Goal: Information Seeking & Learning: Learn about a topic

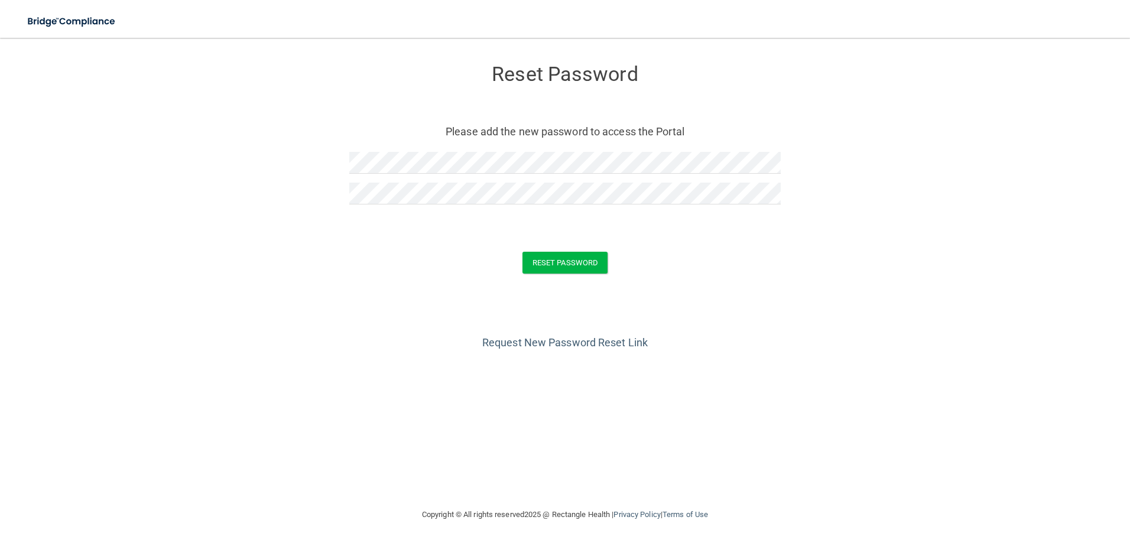
click at [759, 267] on div "Reset Password" at bounding box center [565, 263] width 1101 height 22
click at [546, 263] on button "Reset Password" at bounding box center [564, 263] width 85 height 22
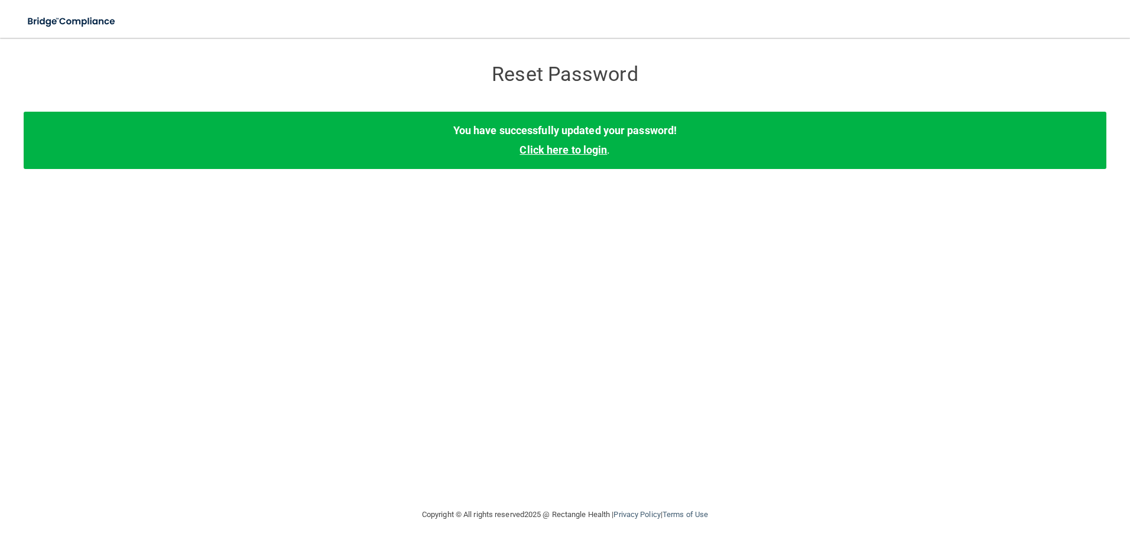
click at [549, 149] on link "Click here to login" at bounding box center [563, 150] width 87 height 12
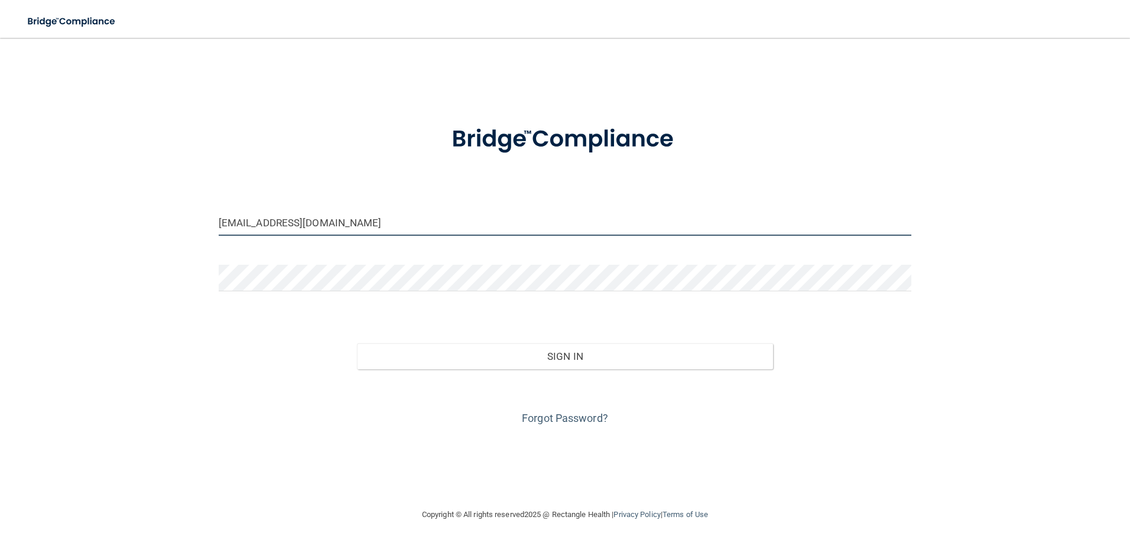
click at [395, 228] on input "[EMAIL_ADDRESS][DOMAIN_NAME]" at bounding box center [565, 222] width 693 height 27
drag, startPoint x: 395, startPoint y: 228, endPoint x: 116, endPoint y: 216, distance: 279.2
click at [116, 216] on div "[EMAIL_ADDRESS][DOMAIN_NAME] Invalid email/password. You don't have permission …" at bounding box center [565, 273] width 1083 height 446
type input "[EMAIL_ADDRESS][DOMAIN_NAME]"
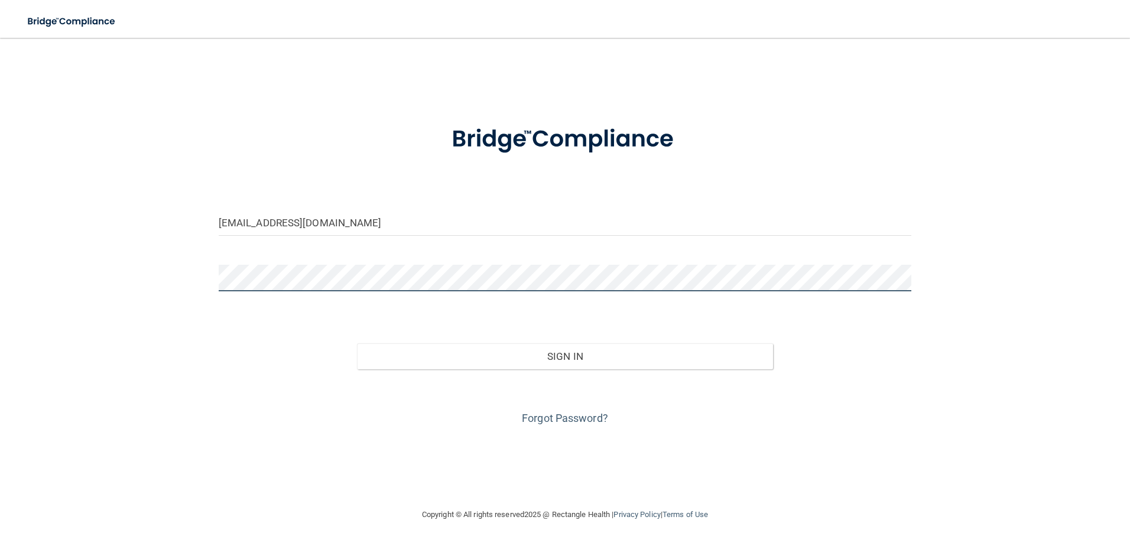
click at [177, 272] on div "[EMAIL_ADDRESS][DOMAIN_NAME] Invalid email/password. You don't have permission …" at bounding box center [565, 273] width 1083 height 446
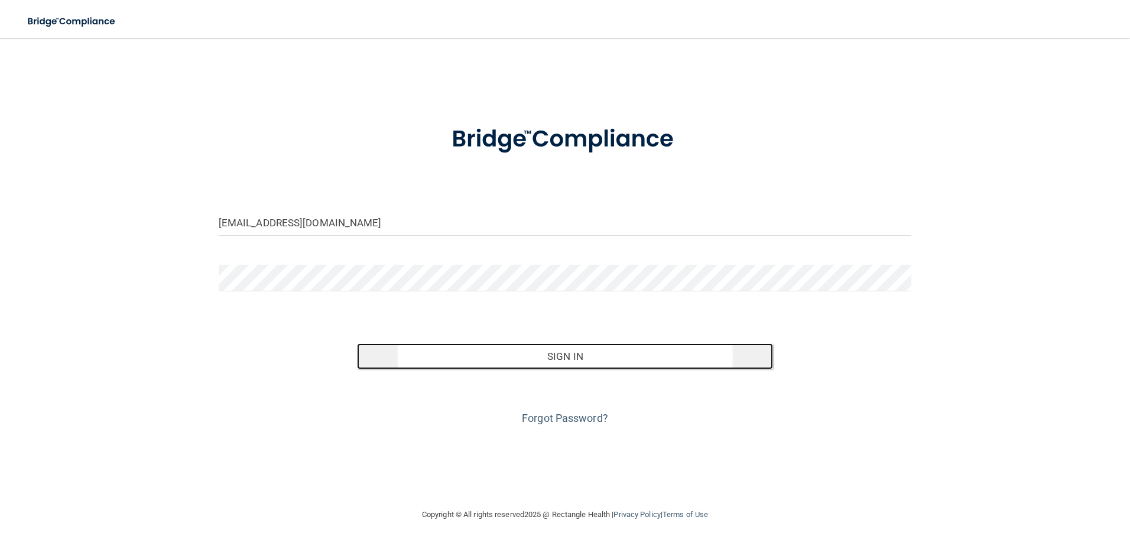
click at [742, 361] on button "Sign In" at bounding box center [565, 356] width 416 height 26
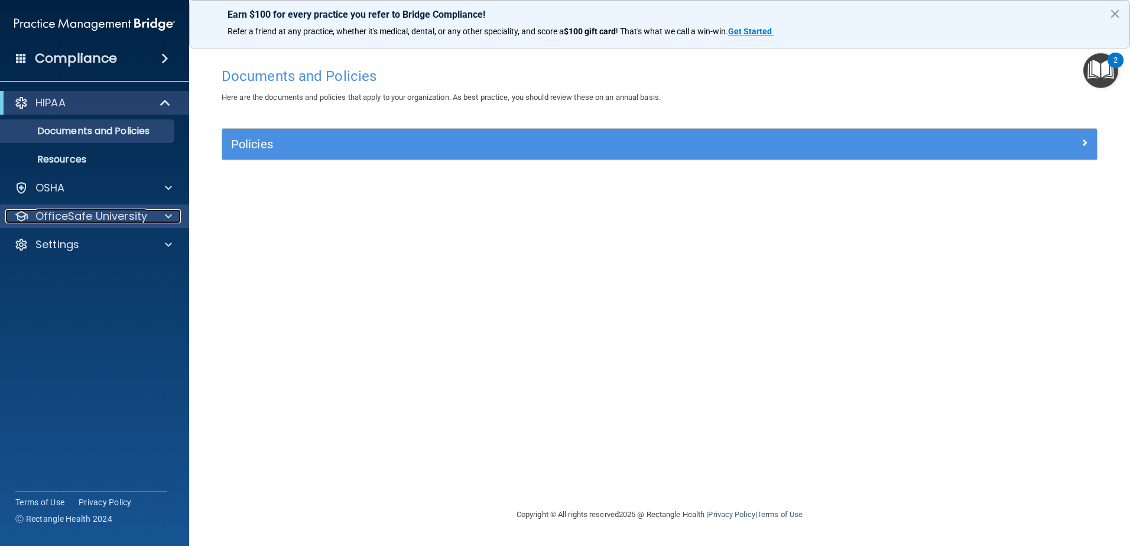
click at [133, 219] on p "OfficeSafe University" at bounding box center [91, 216] width 112 height 14
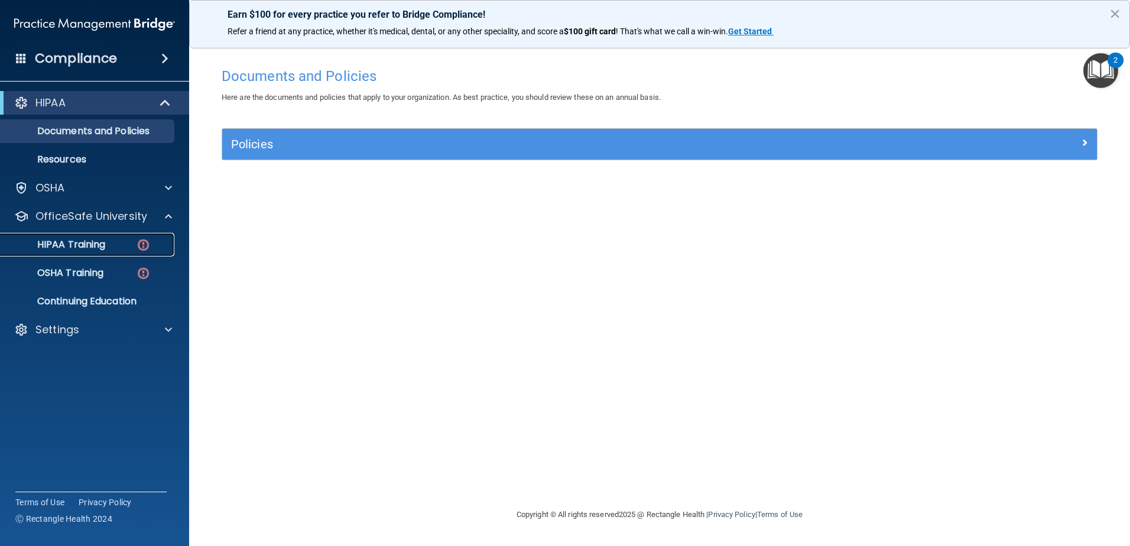
click at [136, 241] on img at bounding box center [143, 245] width 15 height 15
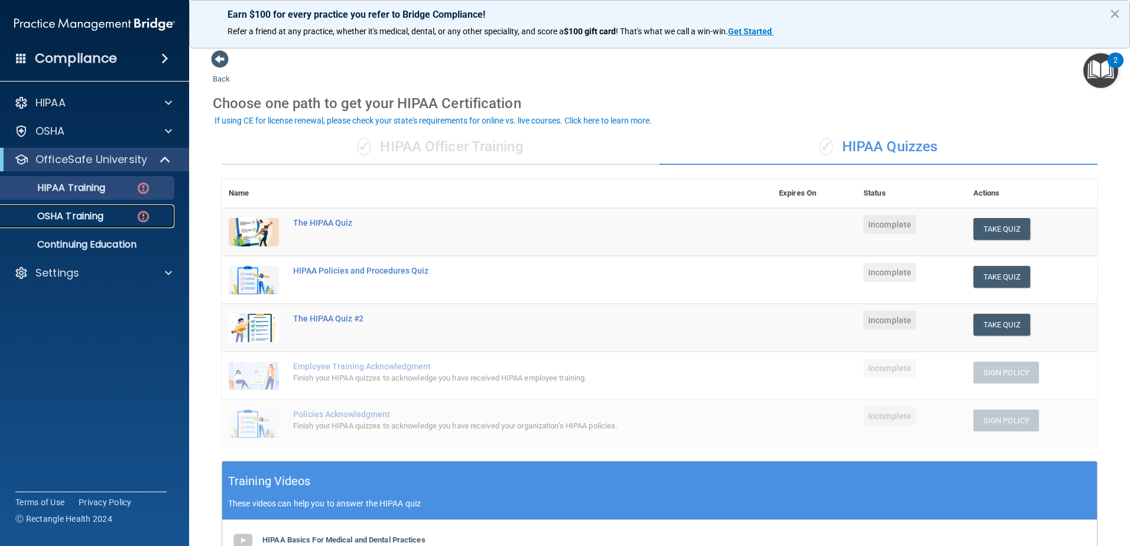
click at [147, 220] on img at bounding box center [143, 216] width 15 height 15
